Goal: Navigation & Orientation: Go to known website

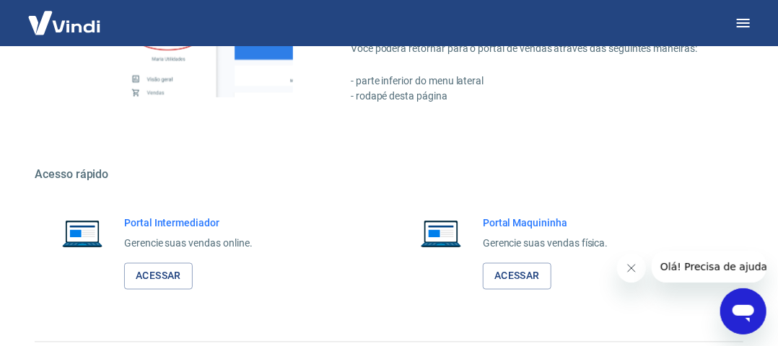
scroll to position [806, 0]
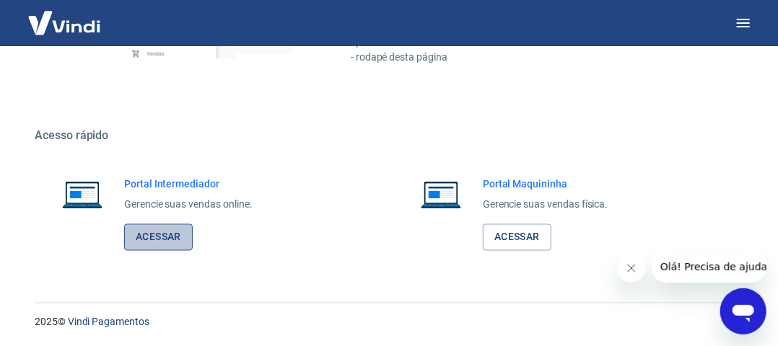
click at [180, 234] on link "Acessar" at bounding box center [158, 237] width 69 height 27
